Goal: Navigation & Orientation: Understand site structure

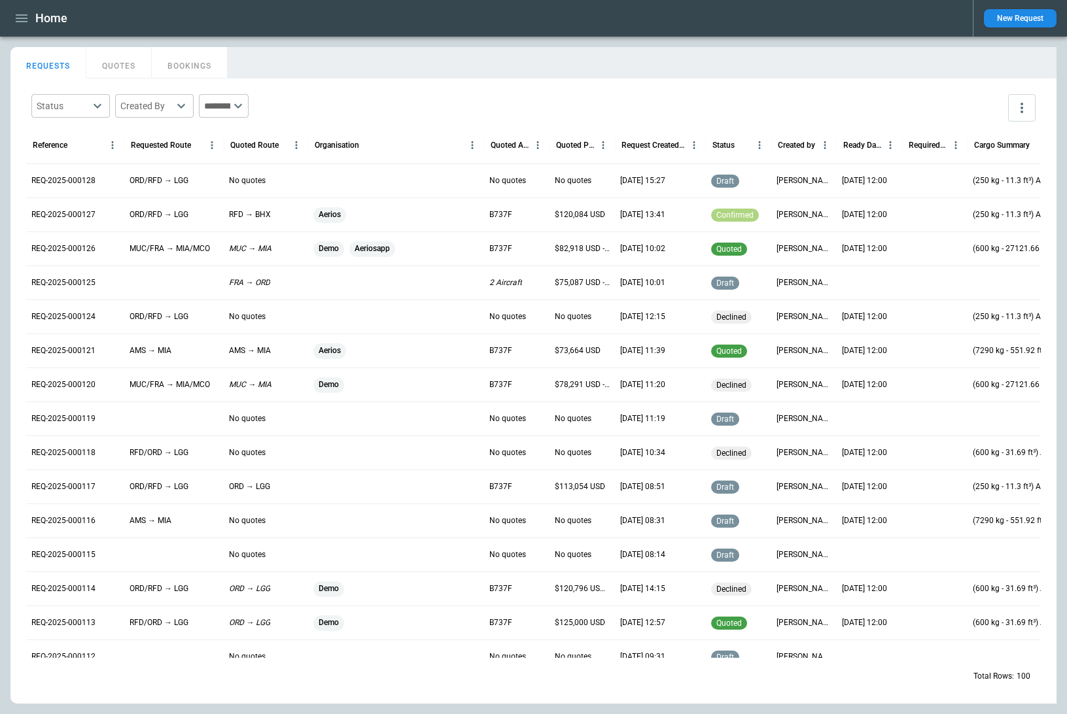
click at [21, 18] on icon "button" at bounding box center [22, 18] width 12 height 8
click at [27, 40] on li "Home" at bounding box center [59, 46] width 98 height 22
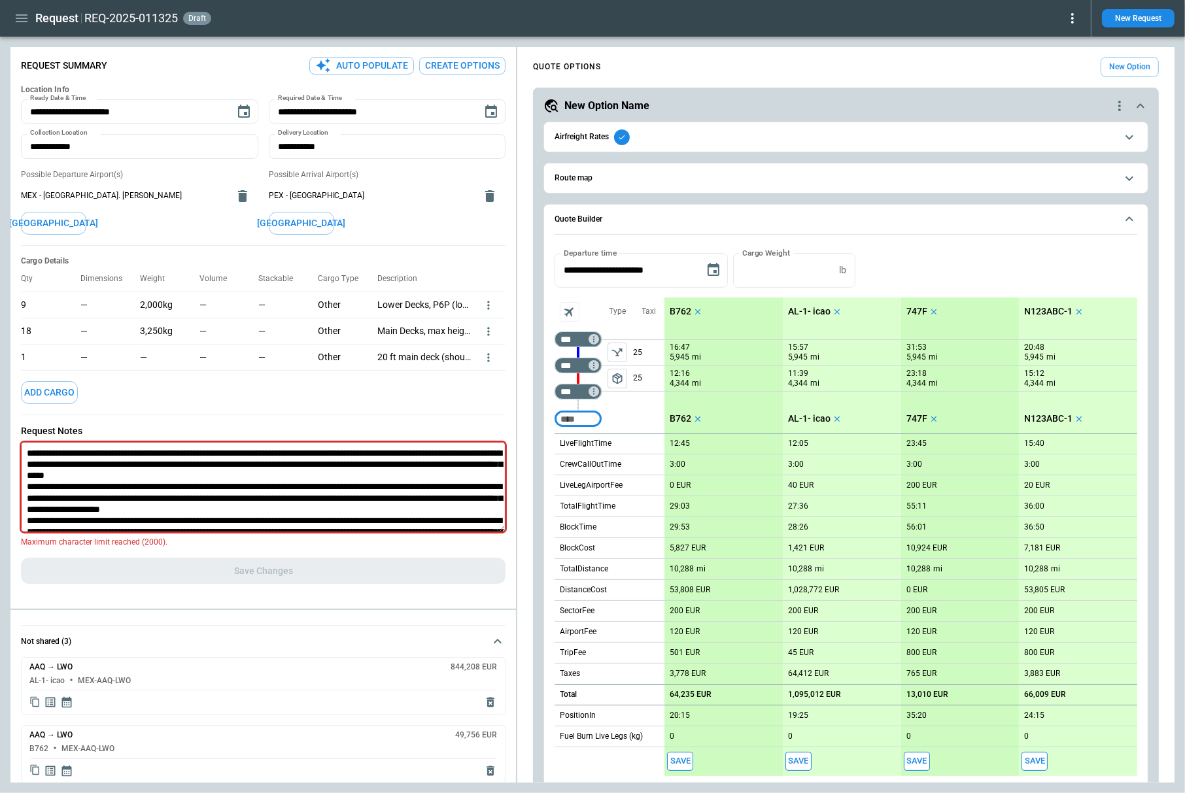
click at [24, 19] on icon "button" at bounding box center [22, 18] width 16 height 16
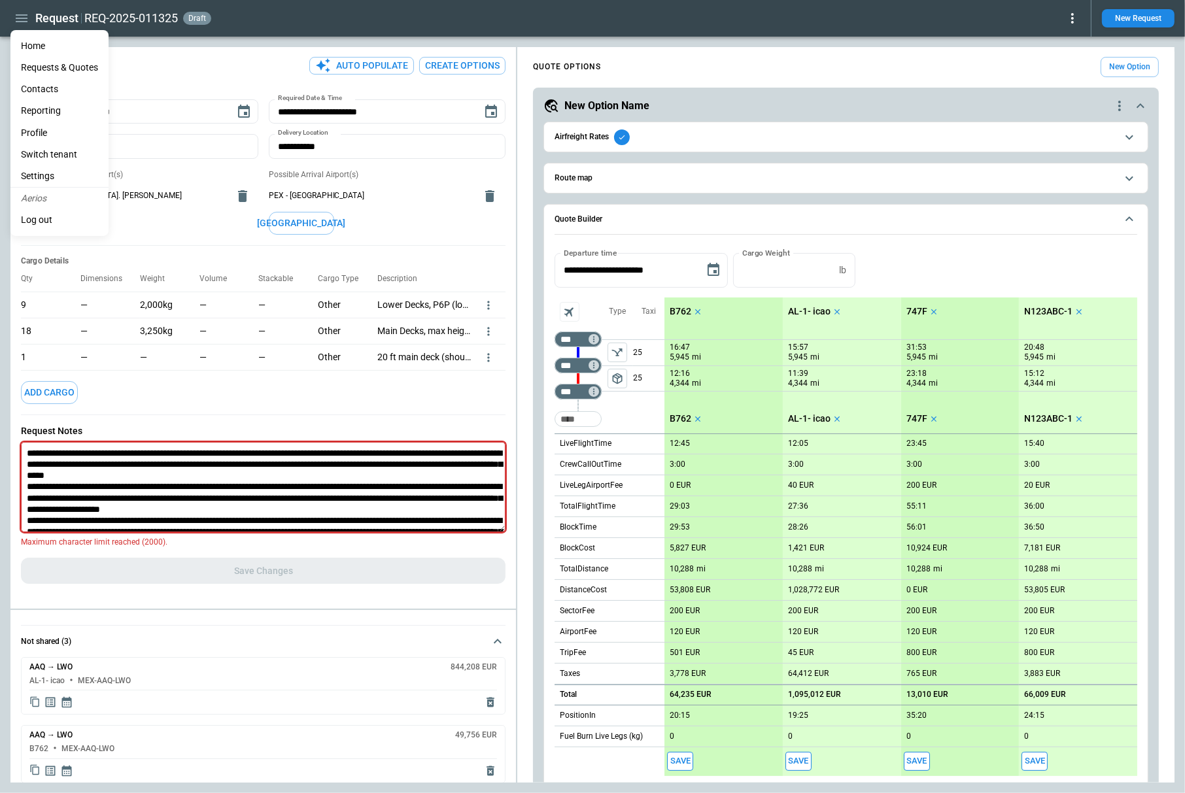
click at [58, 41] on li "Home" at bounding box center [59, 46] width 98 height 22
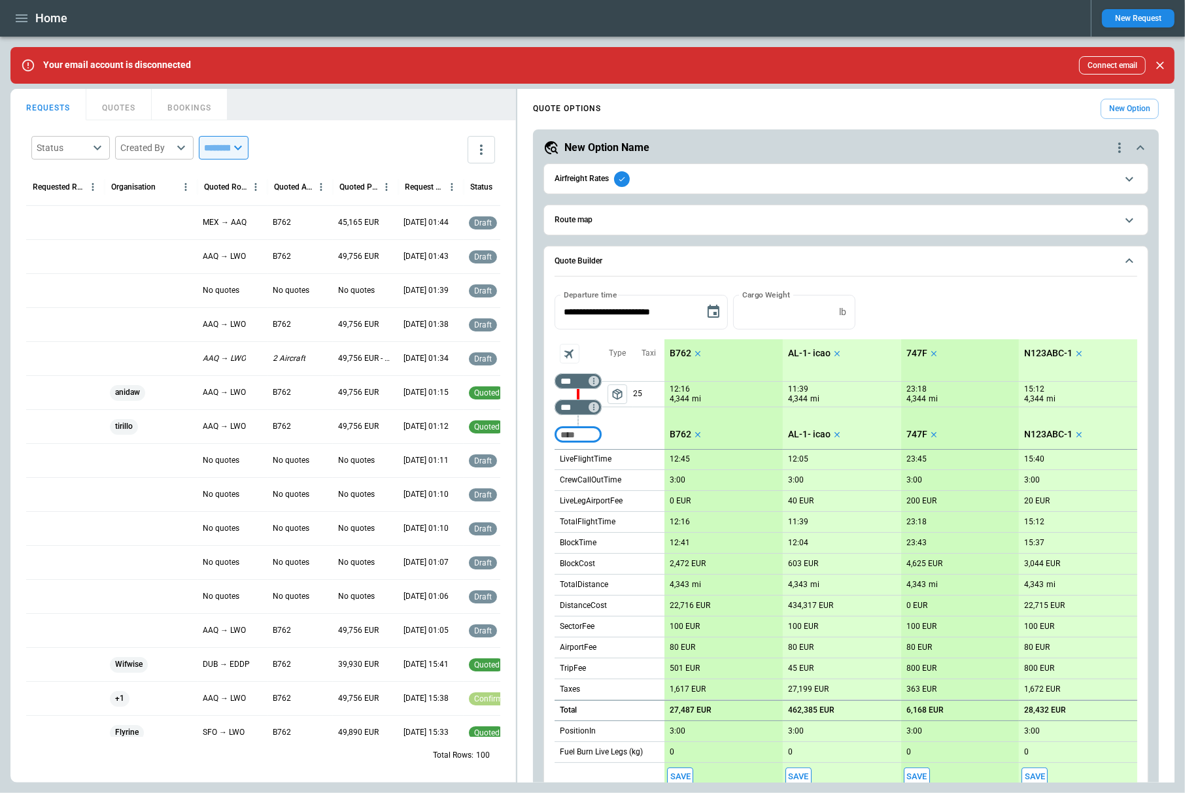
click at [759, 174] on span "Airfreight Rates" at bounding box center [836, 179] width 562 height 16
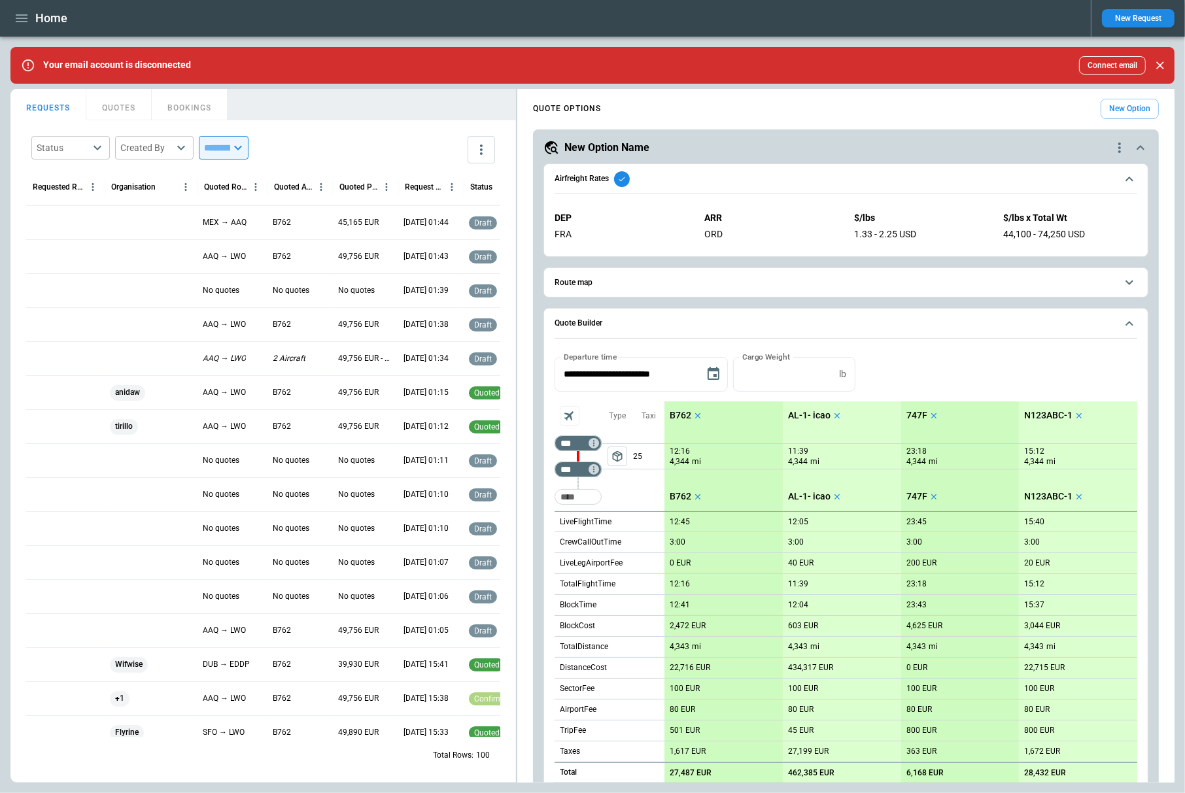
click at [759, 174] on span "Airfreight Rates" at bounding box center [836, 179] width 562 height 16
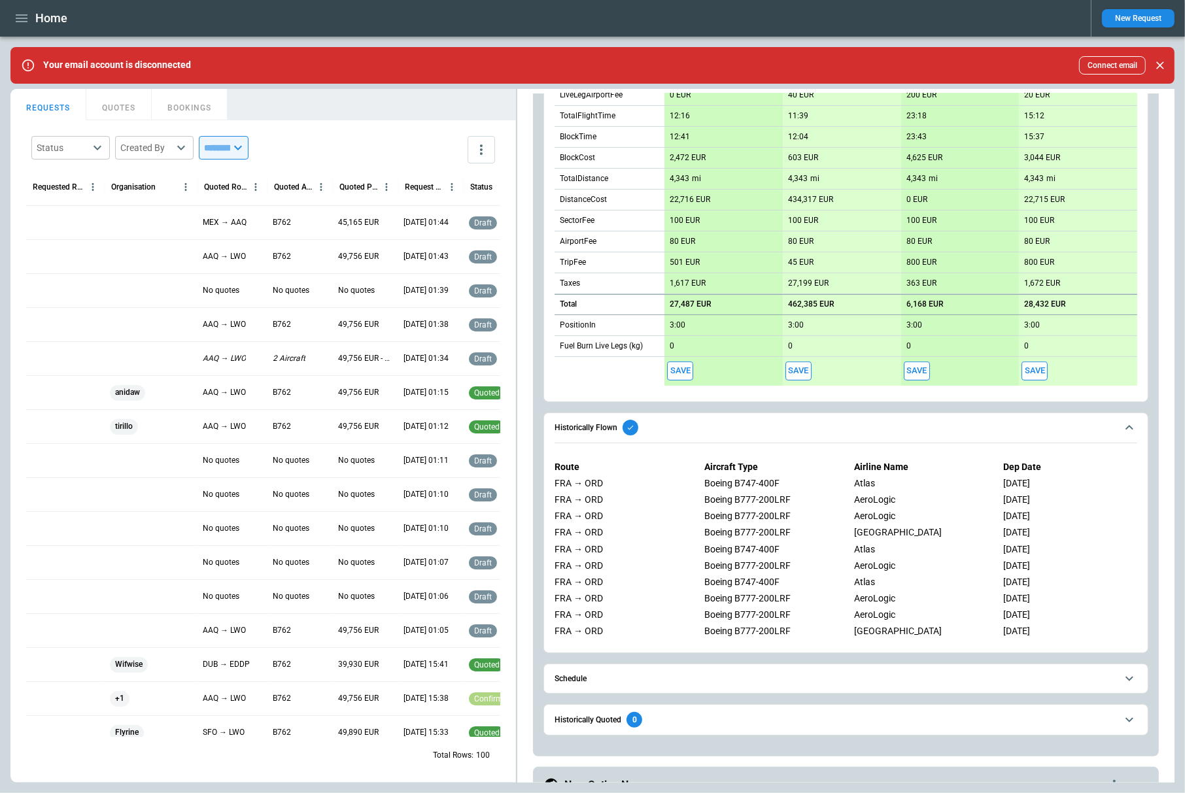
scroll to position [408, 0]
click at [812, 427] on span "Historically Flown" at bounding box center [836, 426] width 562 height 16
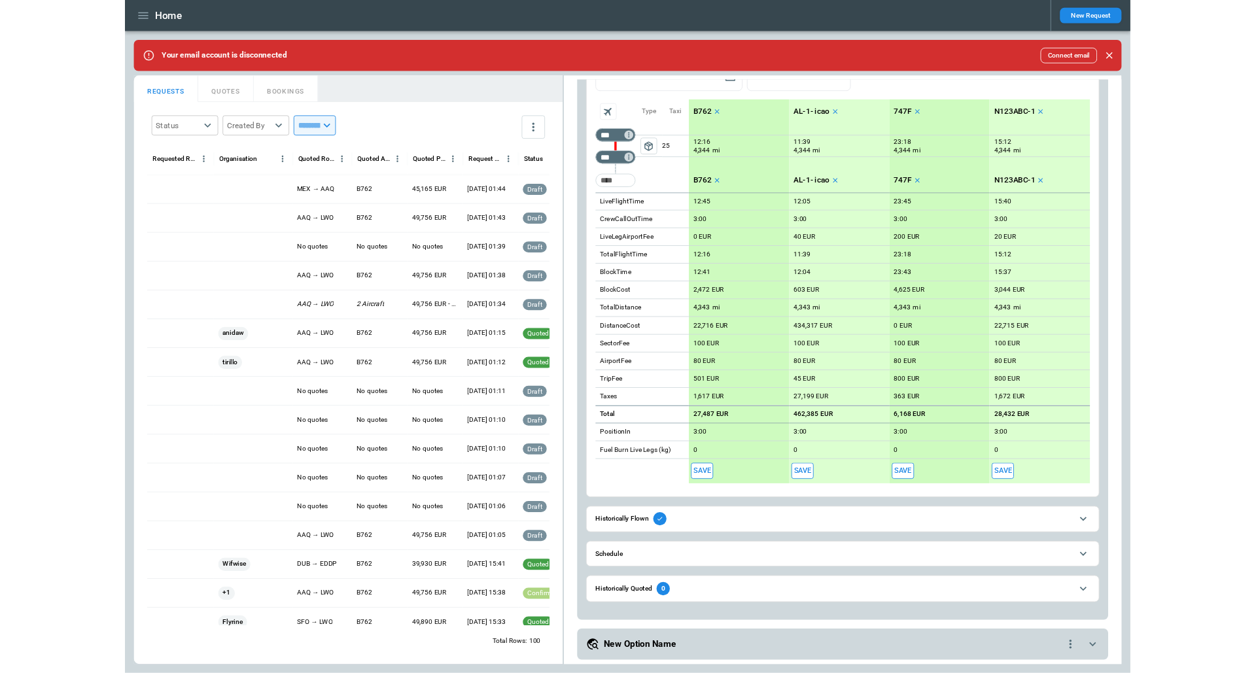
scroll to position [0, 0]
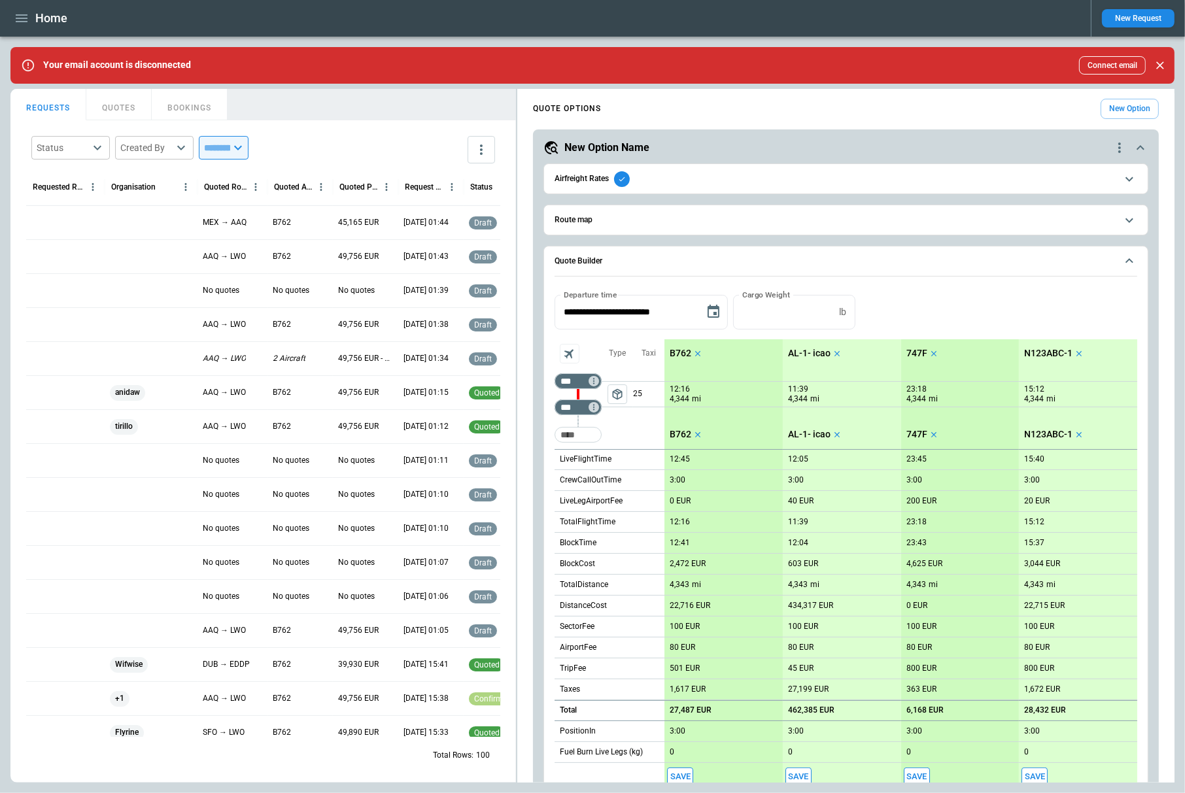
click at [638, 221] on span "Route map" at bounding box center [836, 220] width 562 height 9
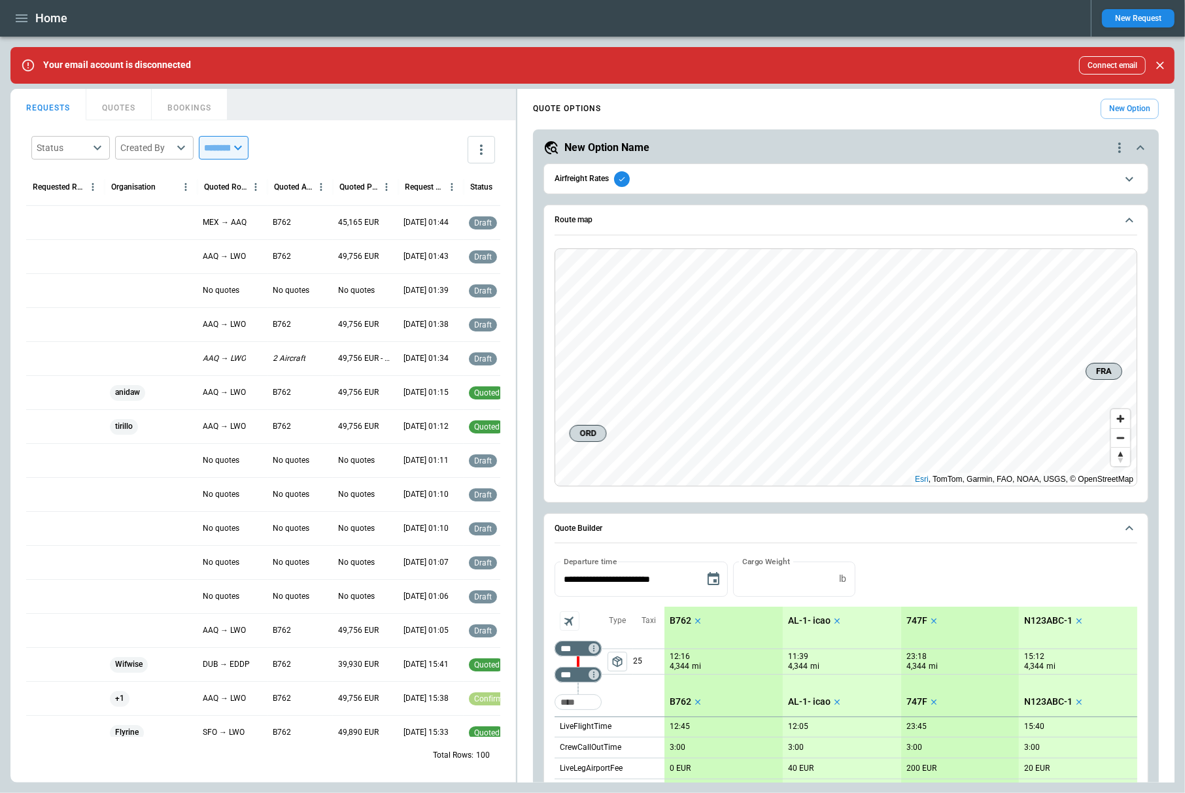
click at [638, 221] on span "Route map" at bounding box center [836, 220] width 562 height 9
